Goal: Task Accomplishment & Management: Use online tool/utility

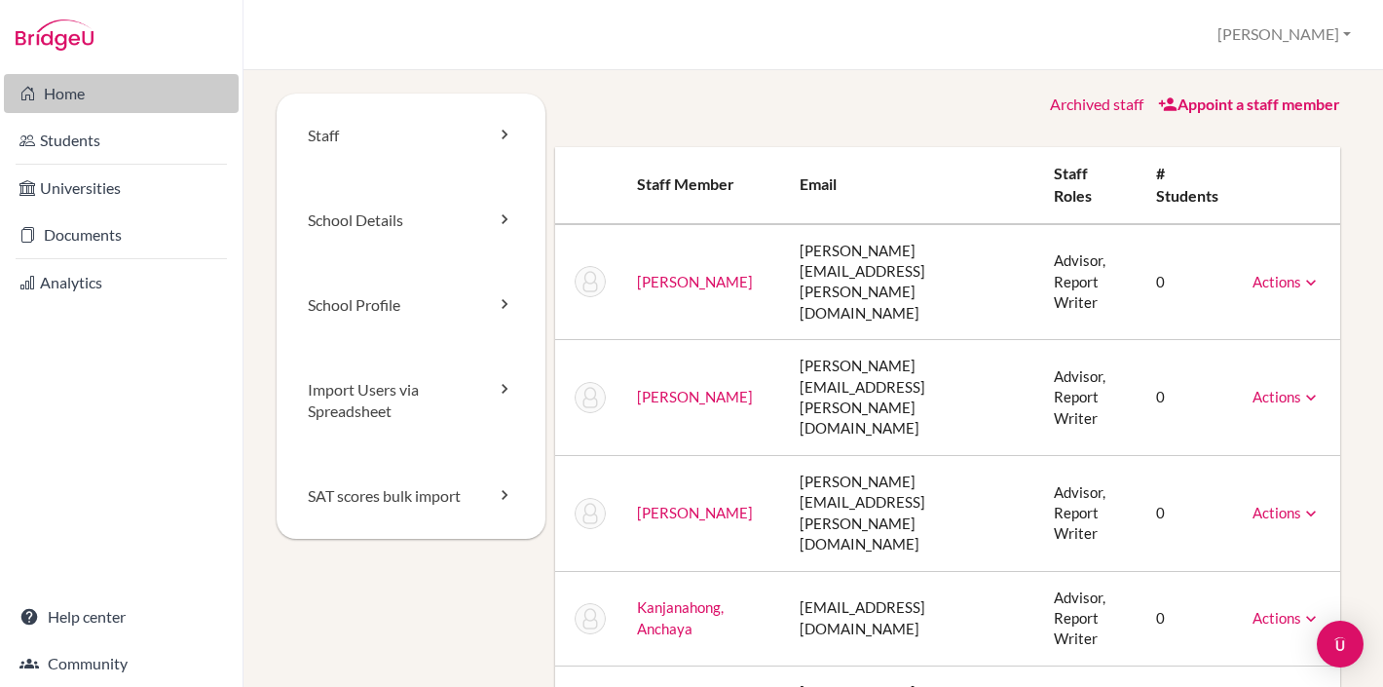
click at [60, 94] on link "Home" at bounding box center [121, 93] width 235 height 39
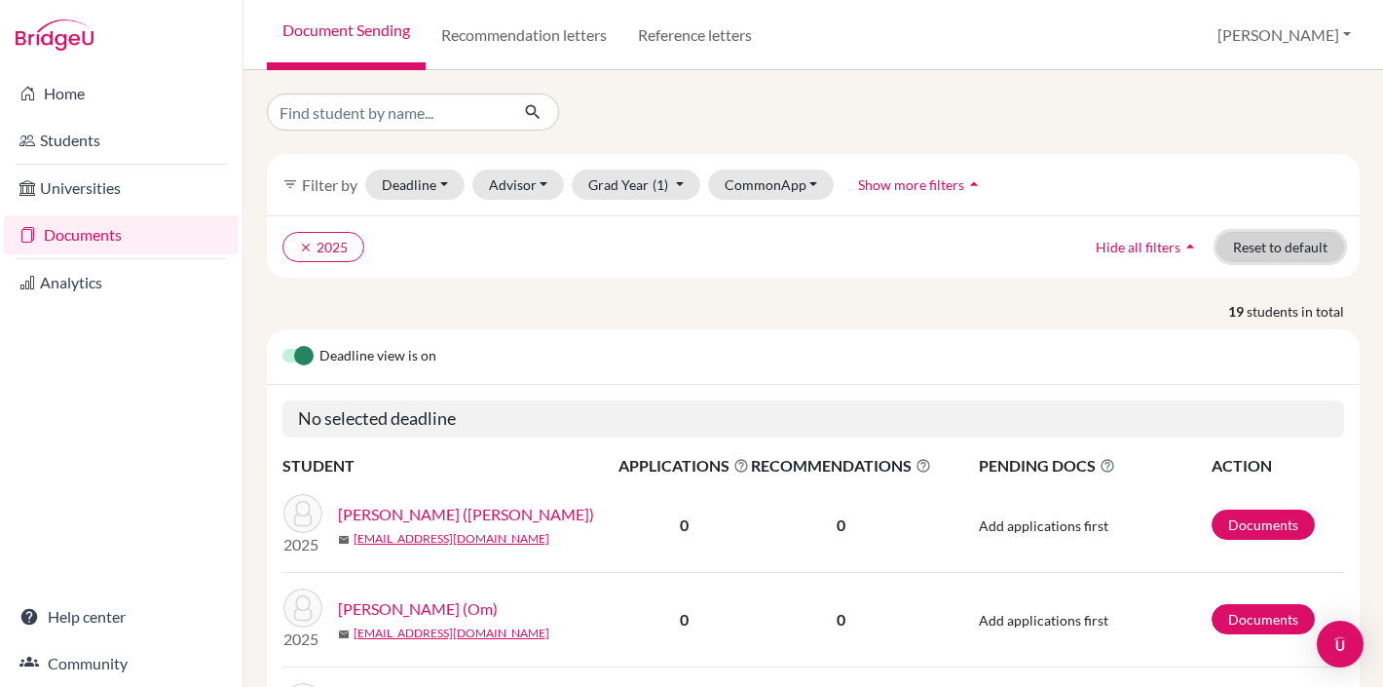
click at [1267, 262] on button "Reset to default" at bounding box center [1281, 247] width 128 height 30
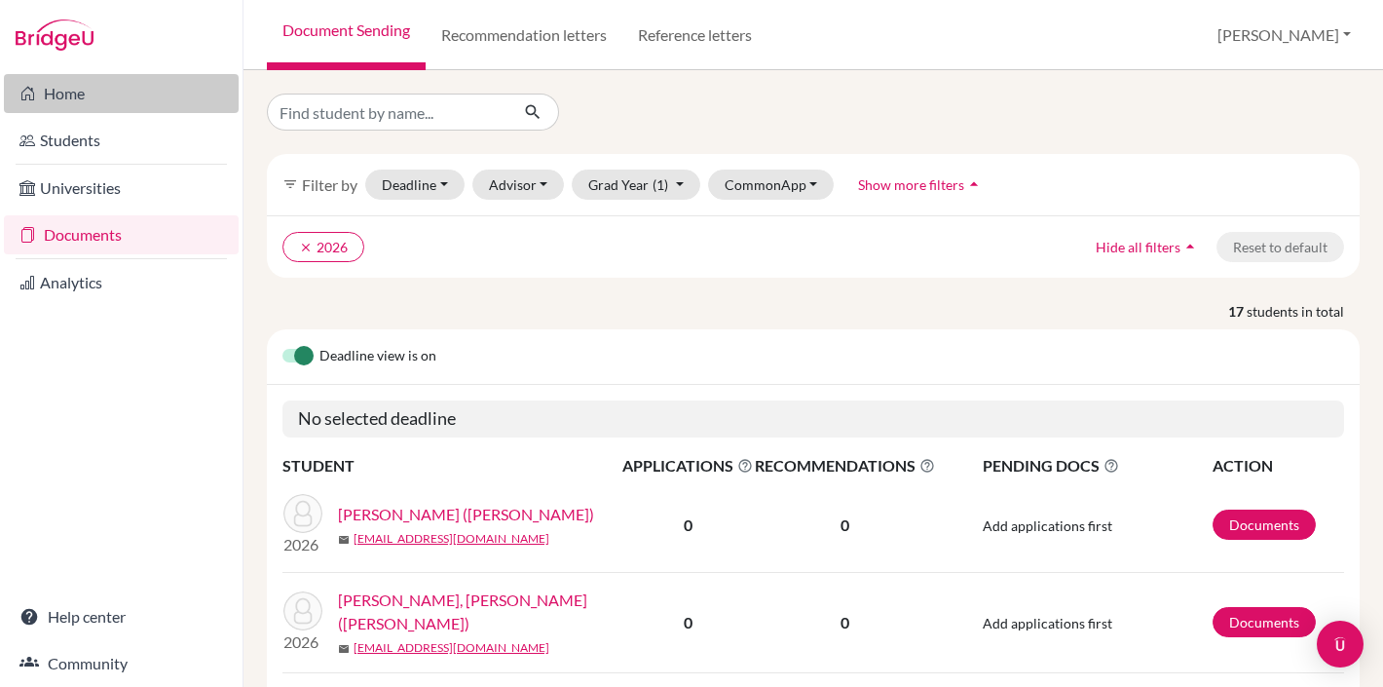
click at [85, 101] on link "Home" at bounding box center [121, 93] width 235 height 39
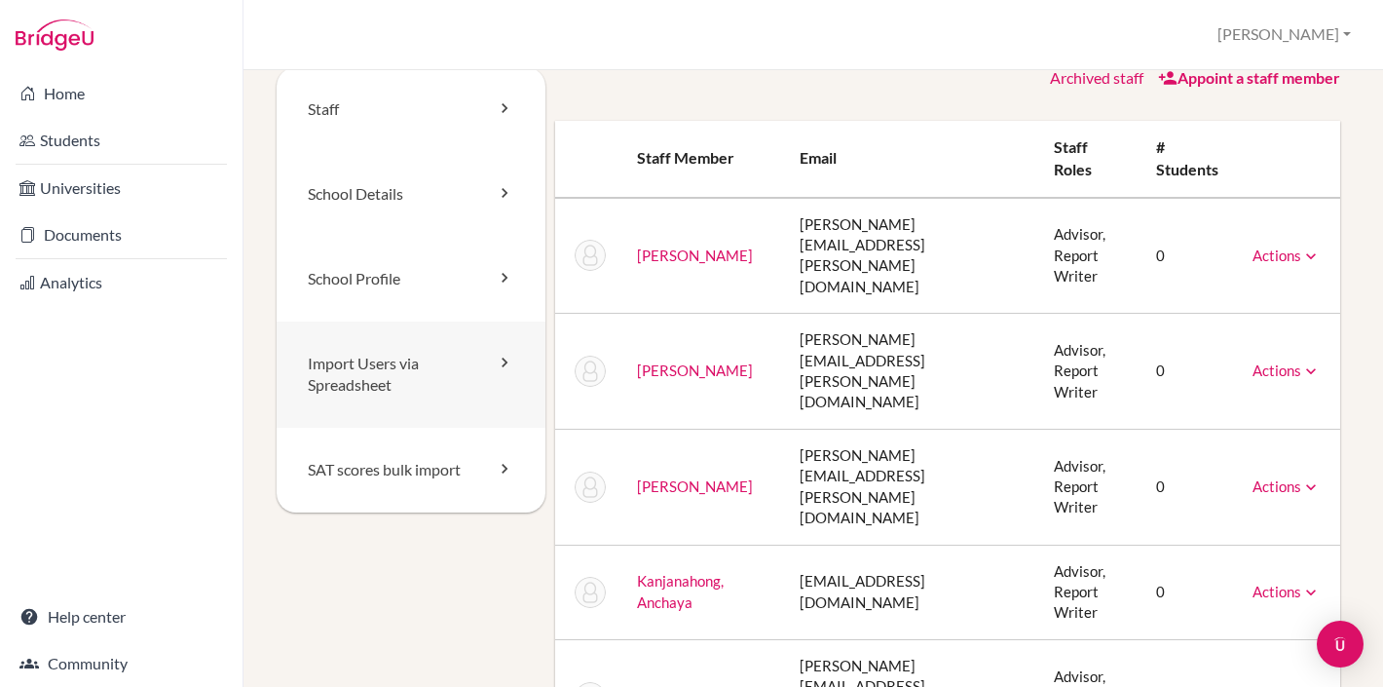
scroll to position [29, 0]
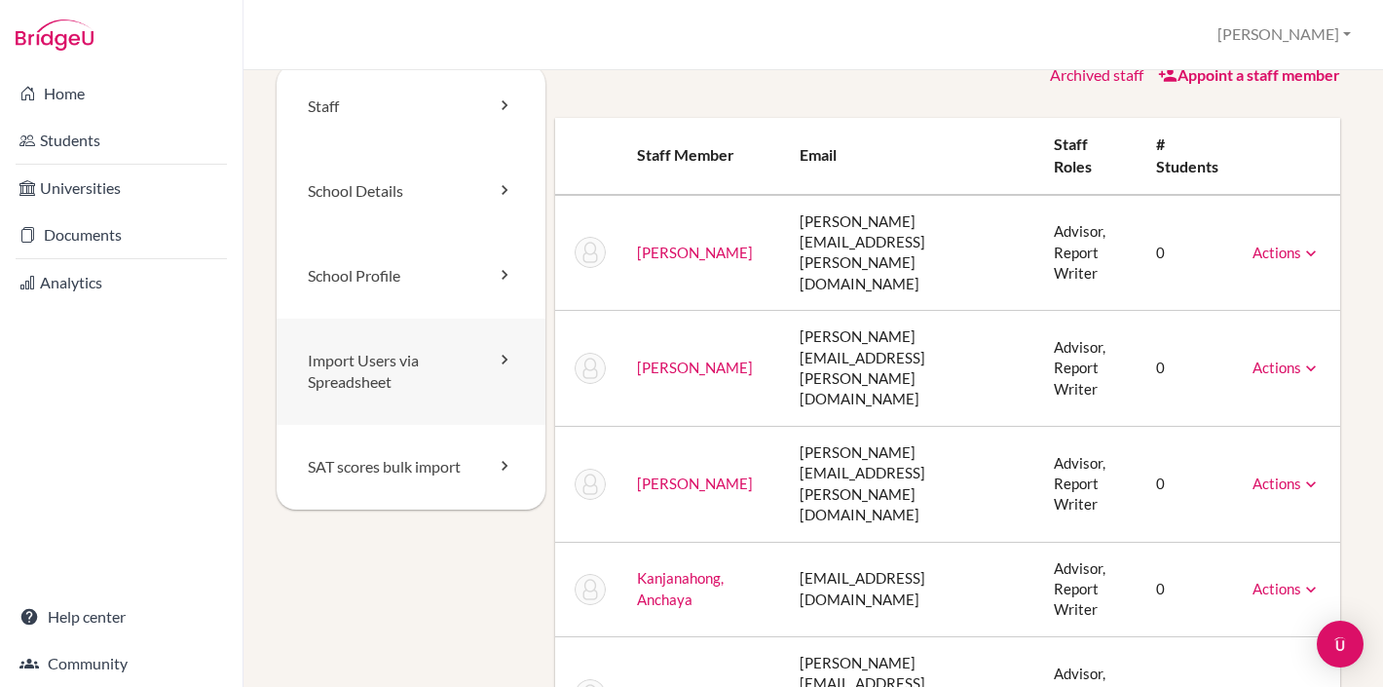
click at [444, 363] on link "Import Users via Spreadsheet" at bounding box center [411, 371] width 269 height 107
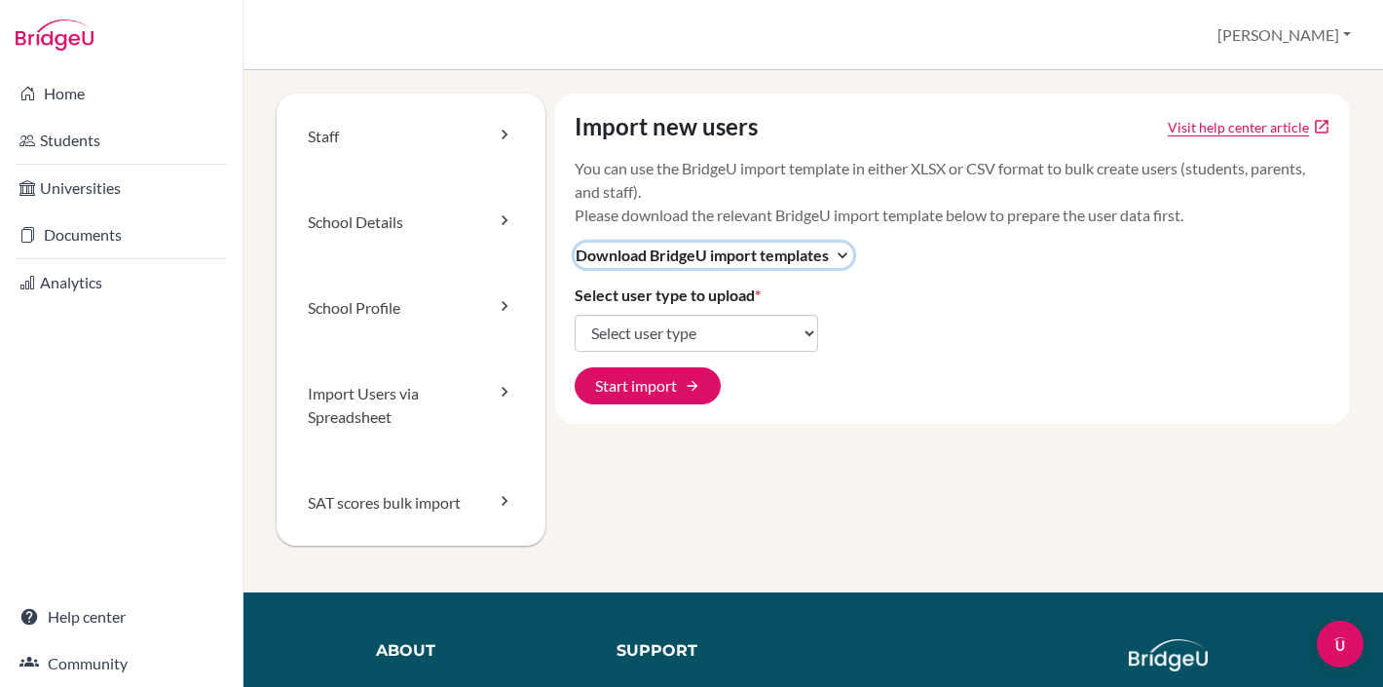
click at [704, 259] on span "Download BridgeU import templates" at bounding box center [702, 255] width 253 height 23
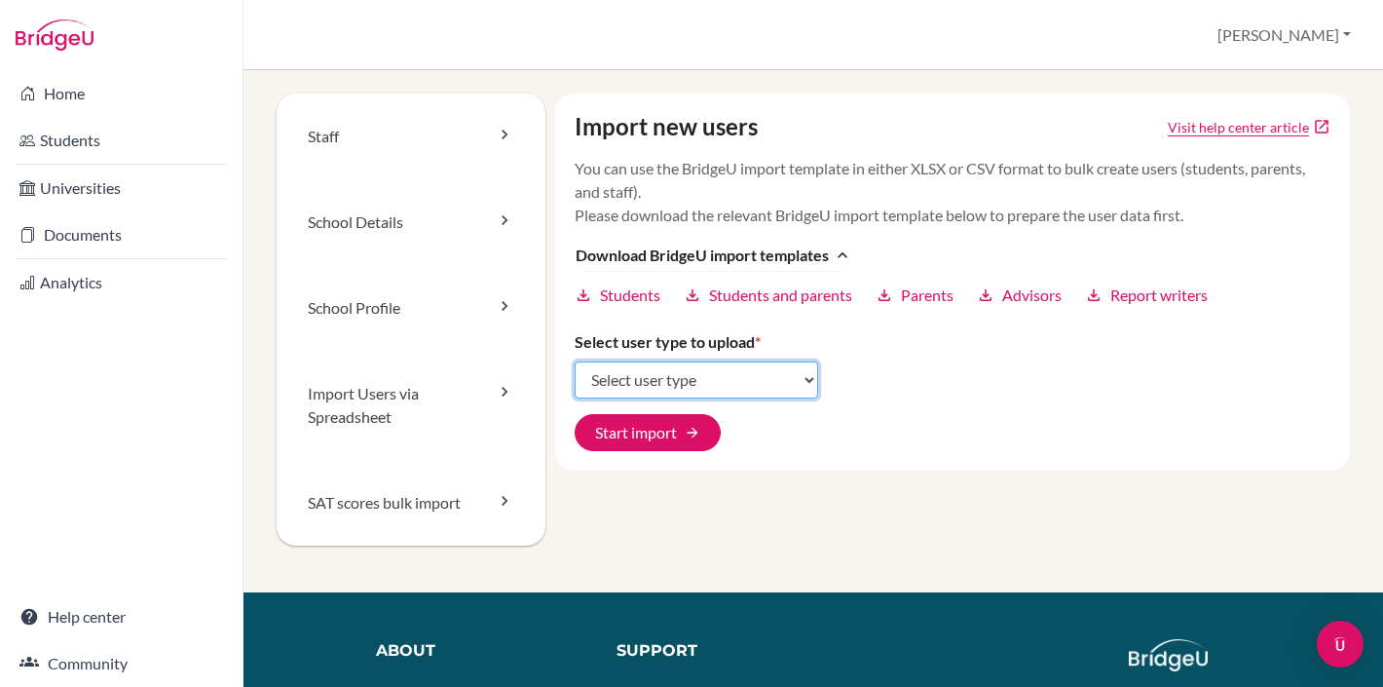
click at [659, 375] on select "Select user type Students Students and parents Parents Advisors Report writers" at bounding box center [697, 379] width 244 height 37
select select "students"
click at [575, 361] on select "Select user type Students Students and parents Parents Advisors Report writers" at bounding box center [697, 379] width 244 height 37
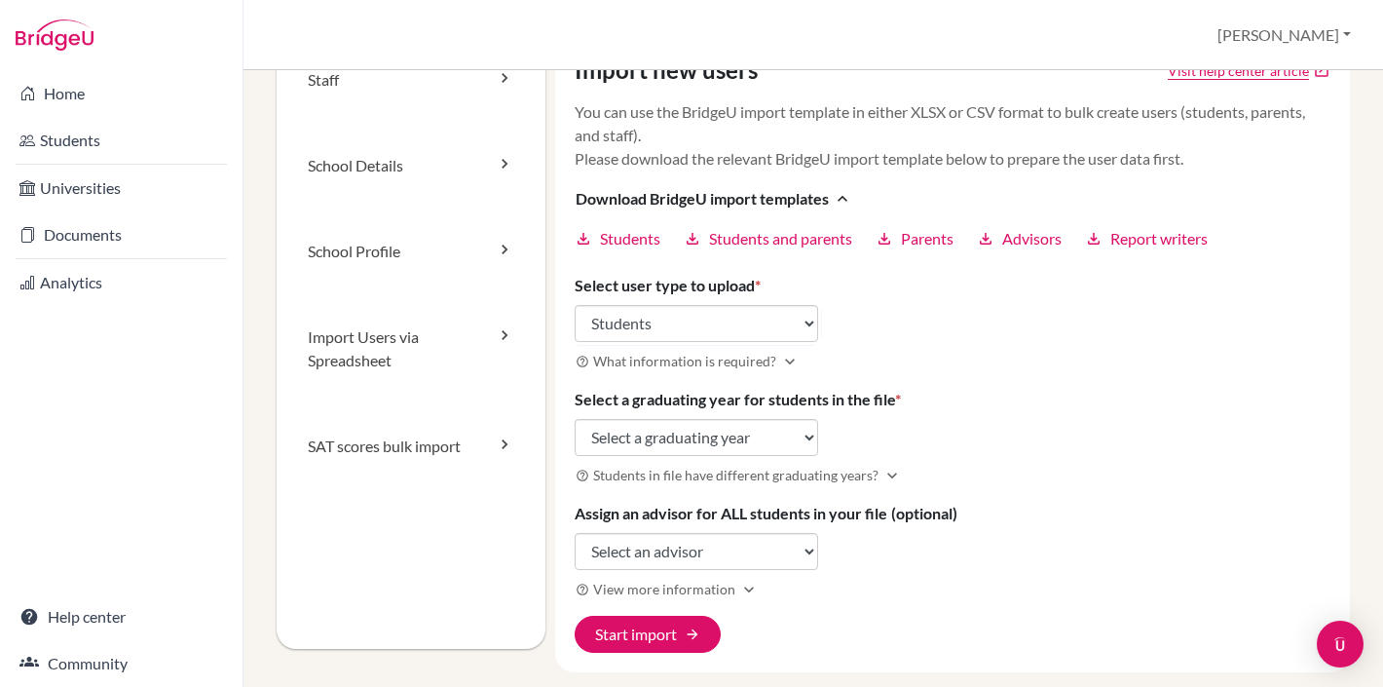
click at [938, 363] on h3 "help_outline What information is required? expand_more" at bounding box center [953, 361] width 757 height 22
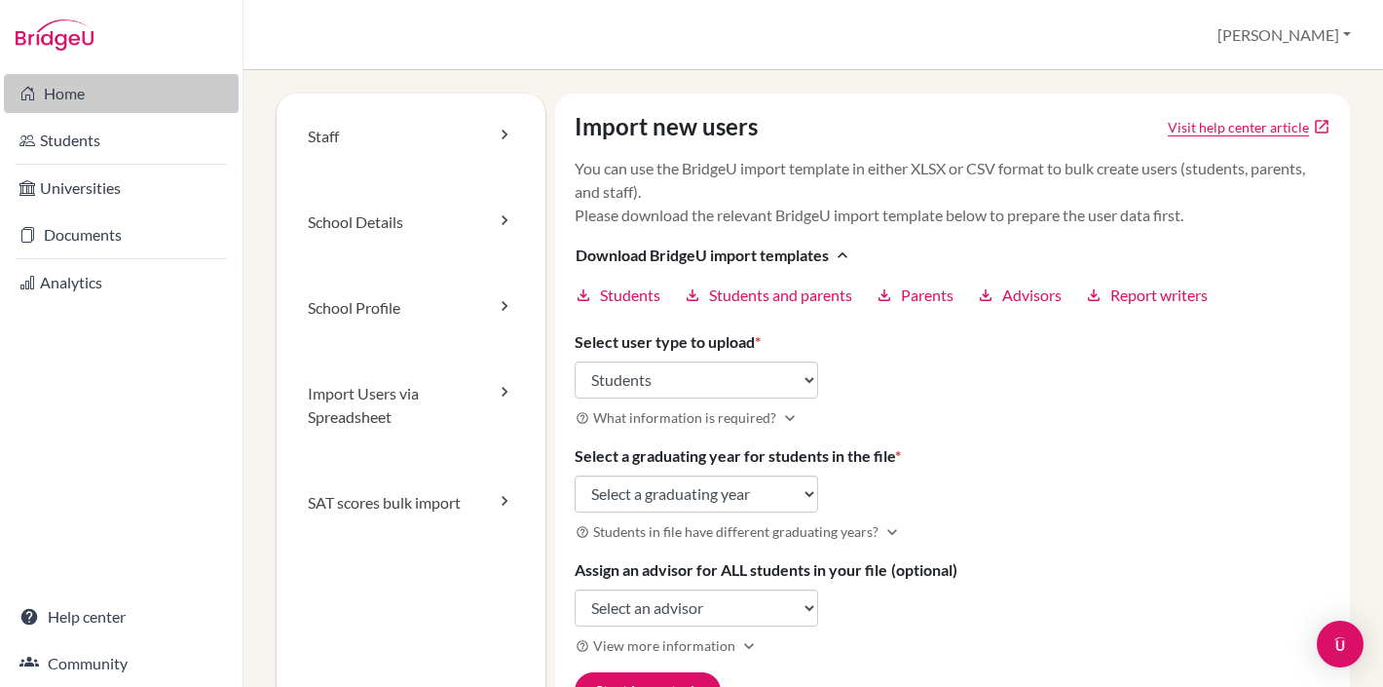
click at [103, 96] on link "Home" at bounding box center [121, 93] width 235 height 39
